Goal: Task Accomplishment & Management: Manage account settings

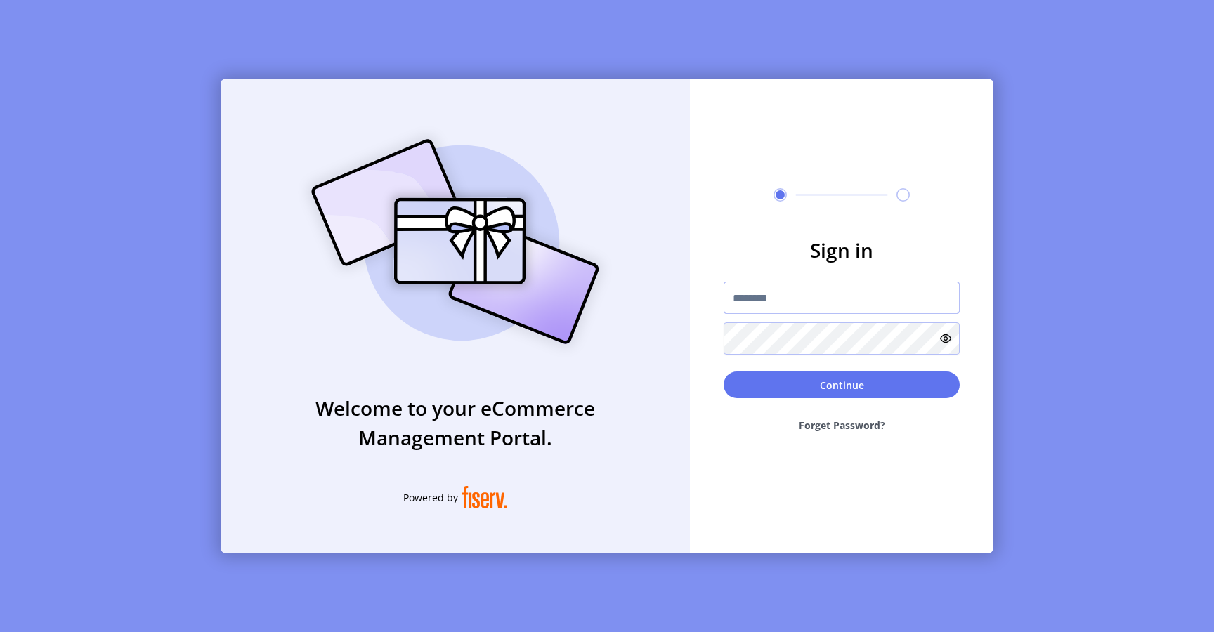
click at [760, 294] on input "text" at bounding box center [842, 298] width 236 height 32
type input "**********"
click at [788, 382] on button "Continue" at bounding box center [842, 385] width 236 height 27
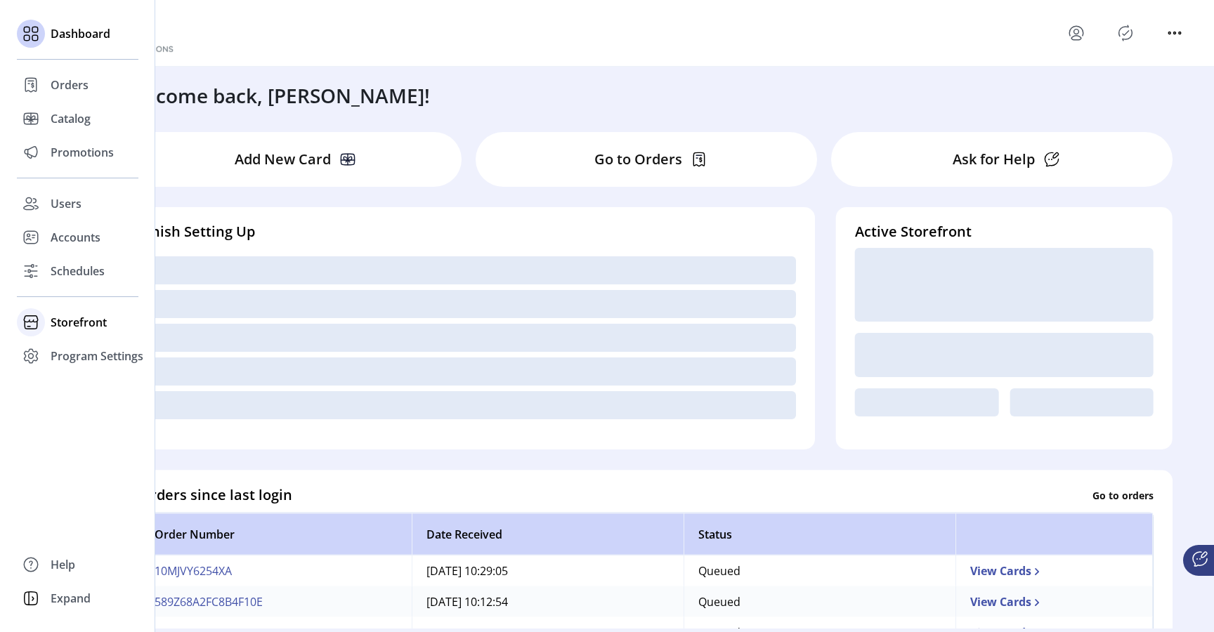
click at [79, 324] on span "Storefront" at bounding box center [79, 322] width 56 height 17
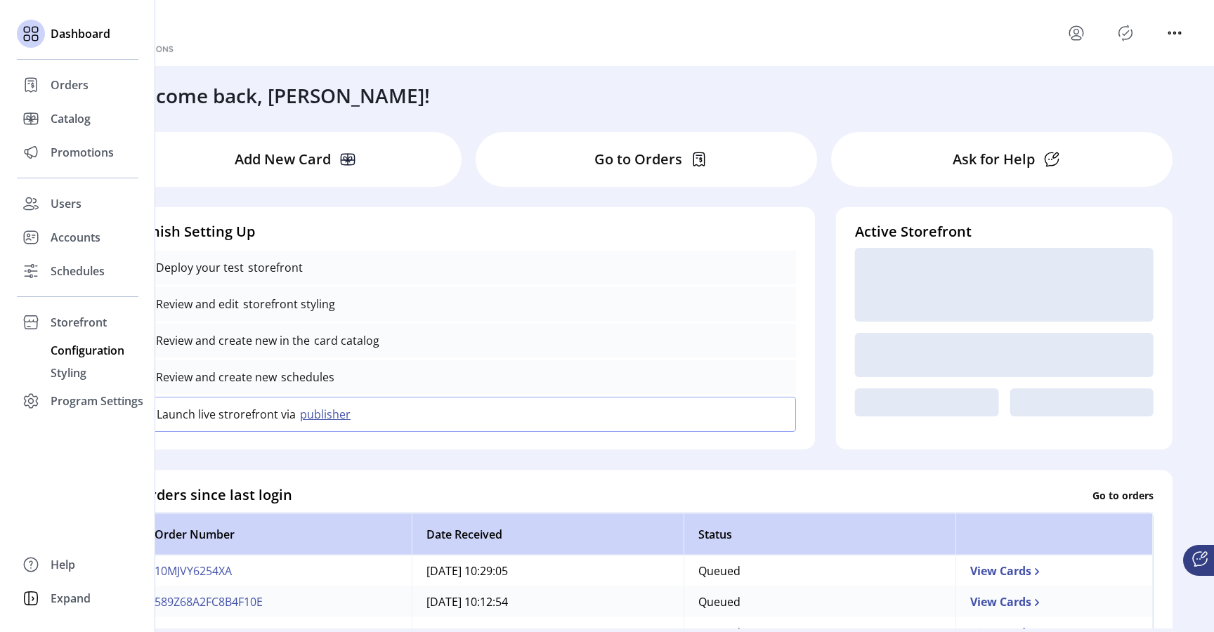
click at [94, 351] on span "Configuration" at bounding box center [88, 350] width 74 height 17
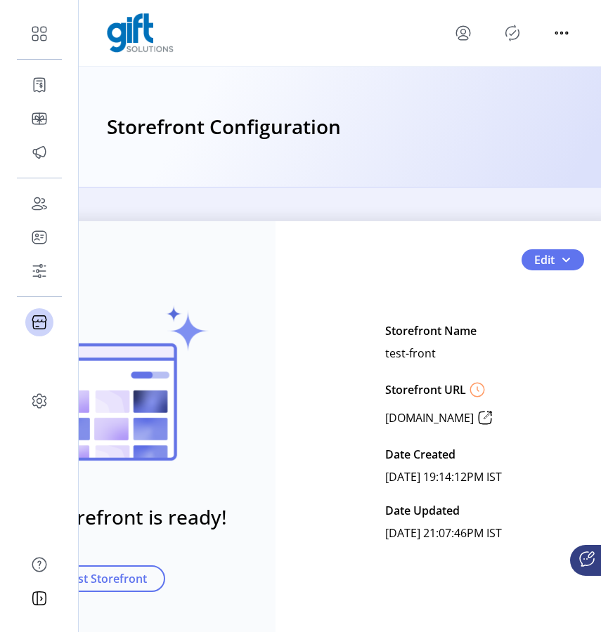
scroll to position [0, 93]
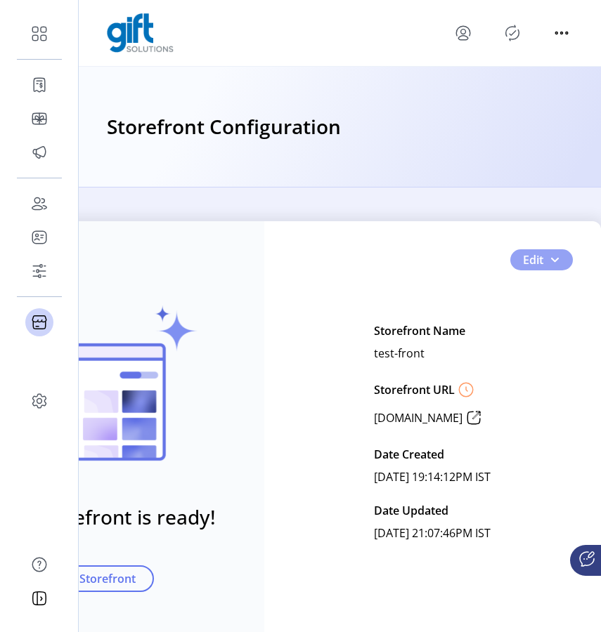
click at [549, 261] on span "button" at bounding box center [554, 259] width 11 height 11
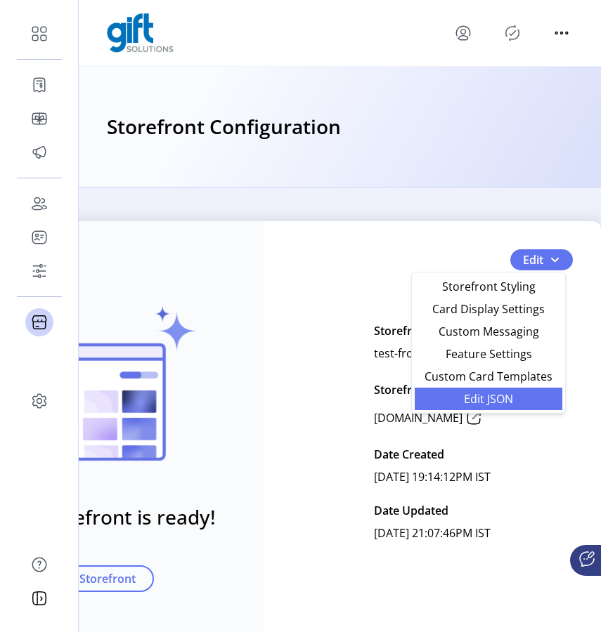
click at [507, 401] on span "Edit JSON" at bounding box center [488, 398] width 131 height 11
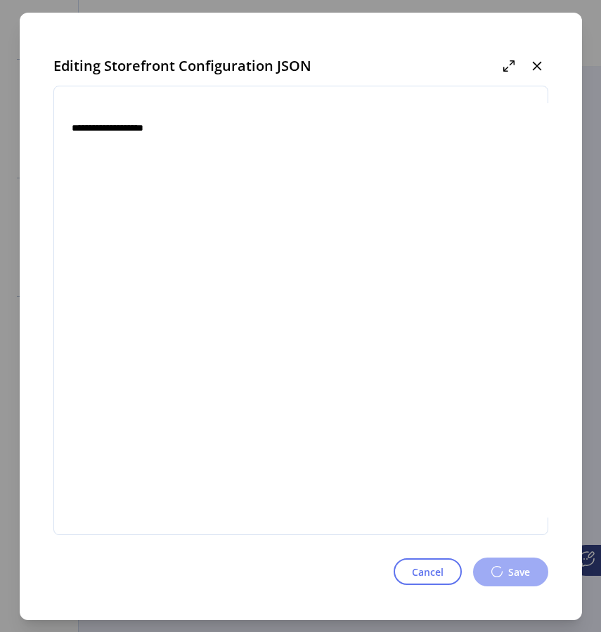
type textarea "**********"
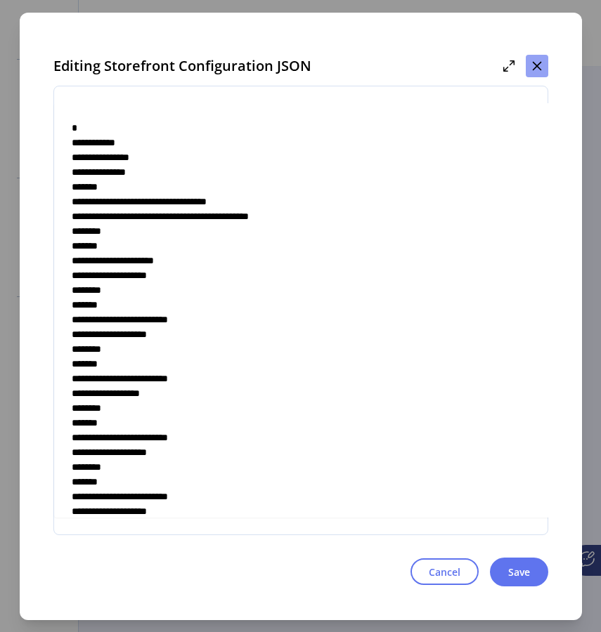
click at [535, 61] on icon "button" at bounding box center [536, 65] width 9 height 9
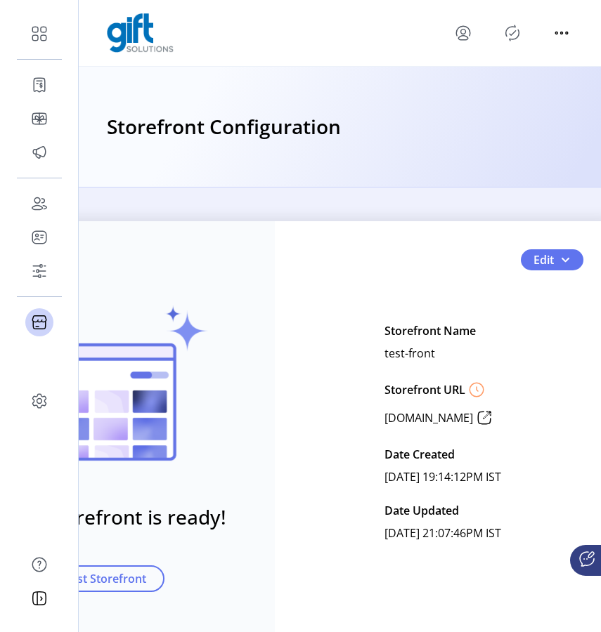
scroll to position [0, 93]
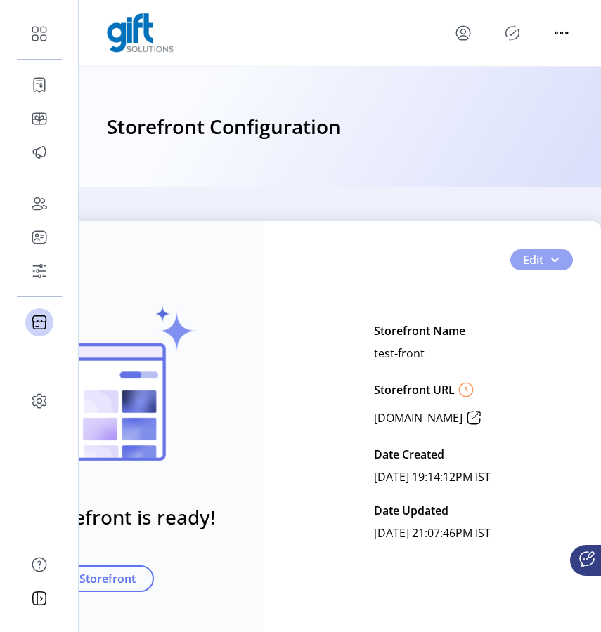
click at [554, 260] on button "Edit" at bounding box center [541, 259] width 63 height 21
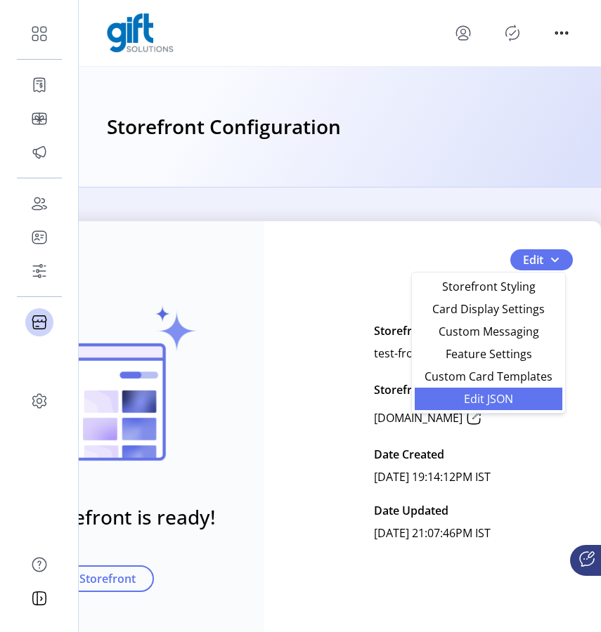
click at [497, 397] on span "Edit JSON" at bounding box center [488, 398] width 131 height 11
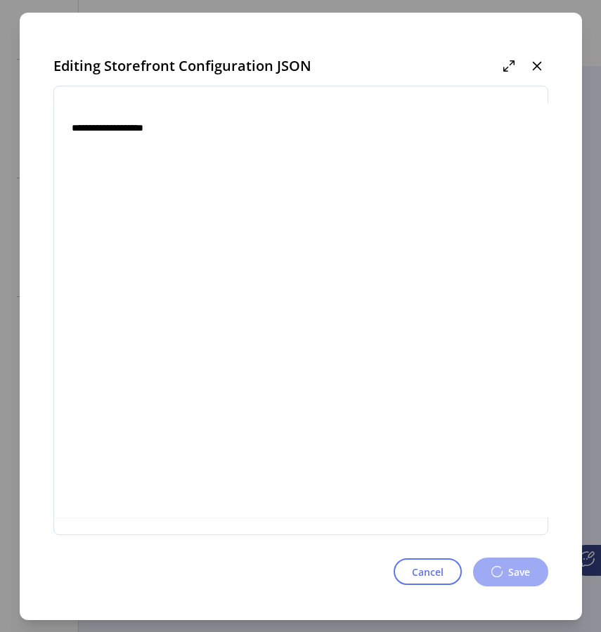
type textarea "**********"
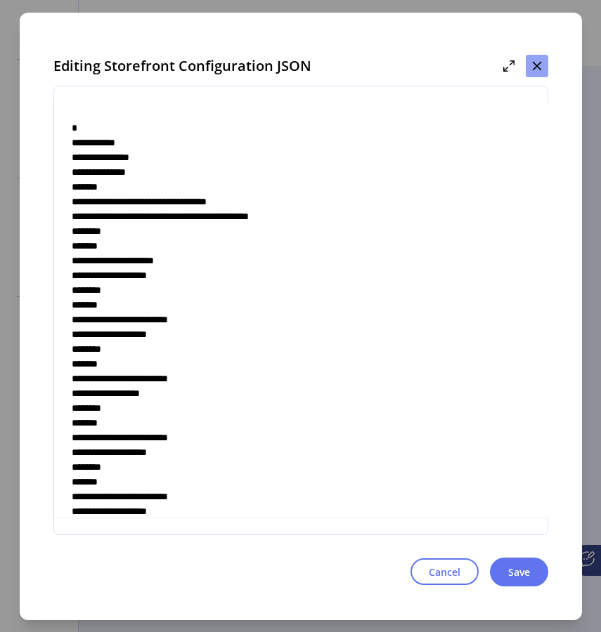
click at [533, 66] on button "button" at bounding box center [537, 66] width 22 height 22
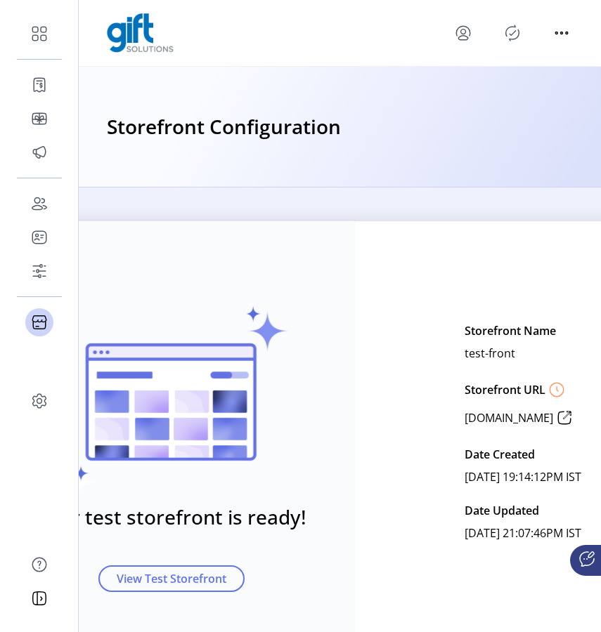
scroll to position [0, 93]
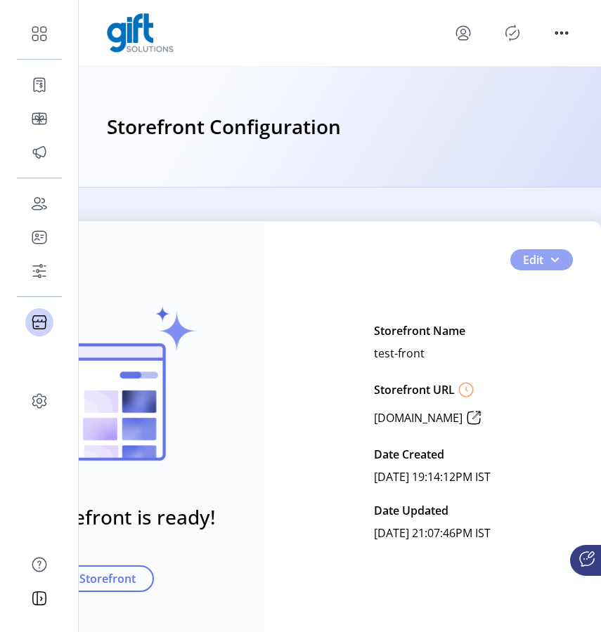
click at [551, 266] on button "Edit" at bounding box center [541, 259] width 63 height 21
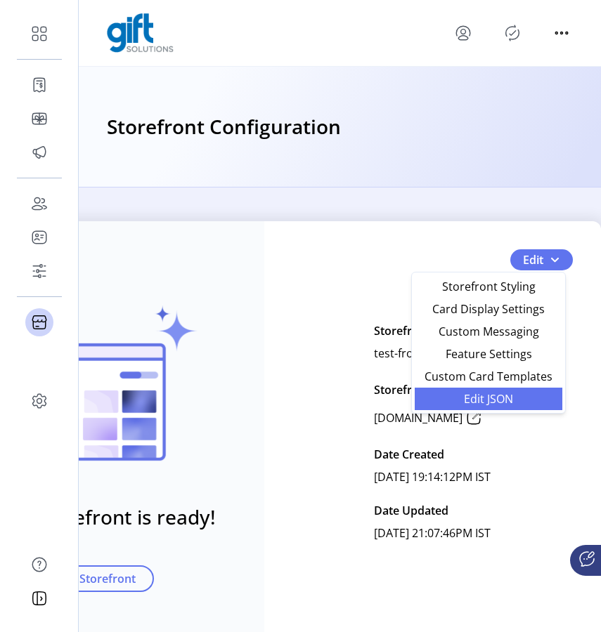
click at [509, 400] on span "Edit JSON" at bounding box center [488, 398] width 131 height 11
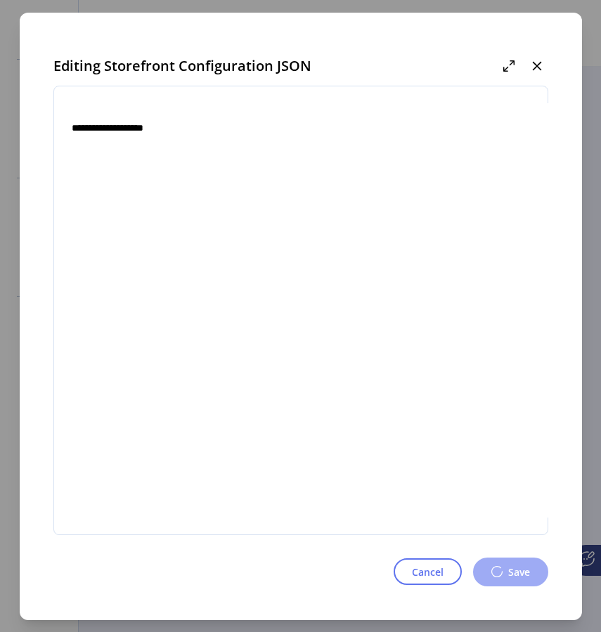
type textarea "**********"
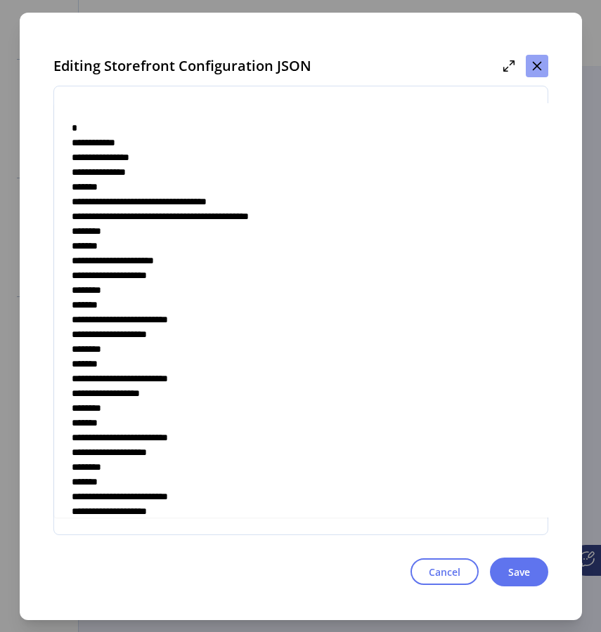
click at [533, 61] on icon "button" at bounding box center [536, 65] width 9 height 9
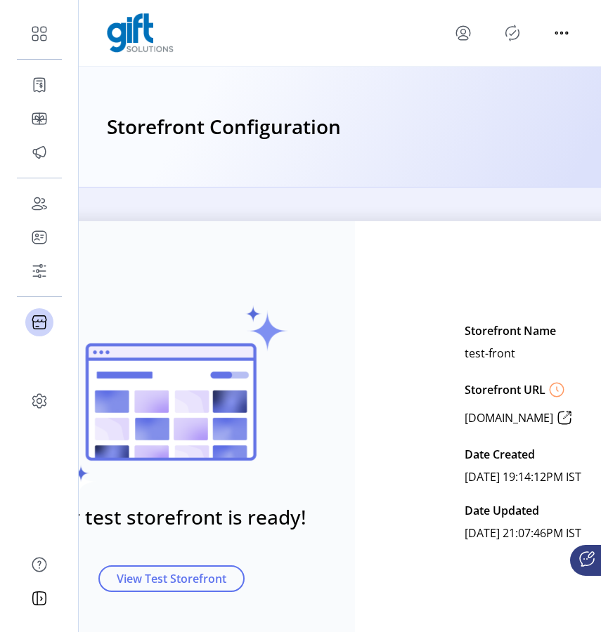
click at [515, 37] on icon "Publisher Panel" at bounding box center [512, 33] width 22 height 22
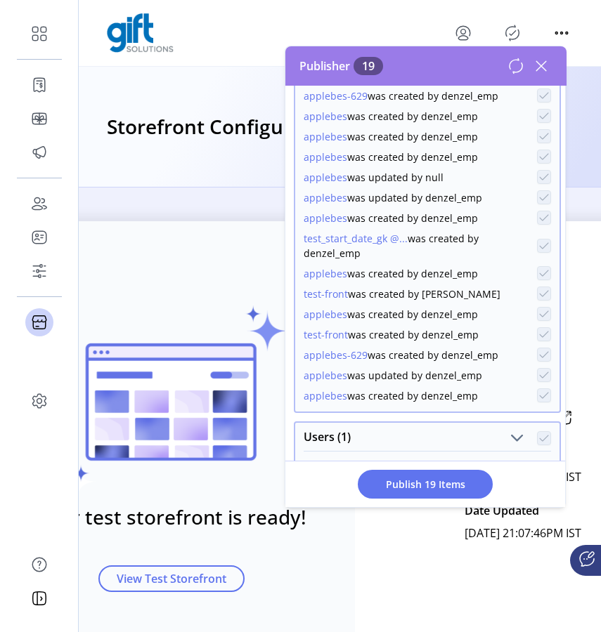
scroll to position [278, 0]
